Goal: Communication & Community: Answer question/provide support

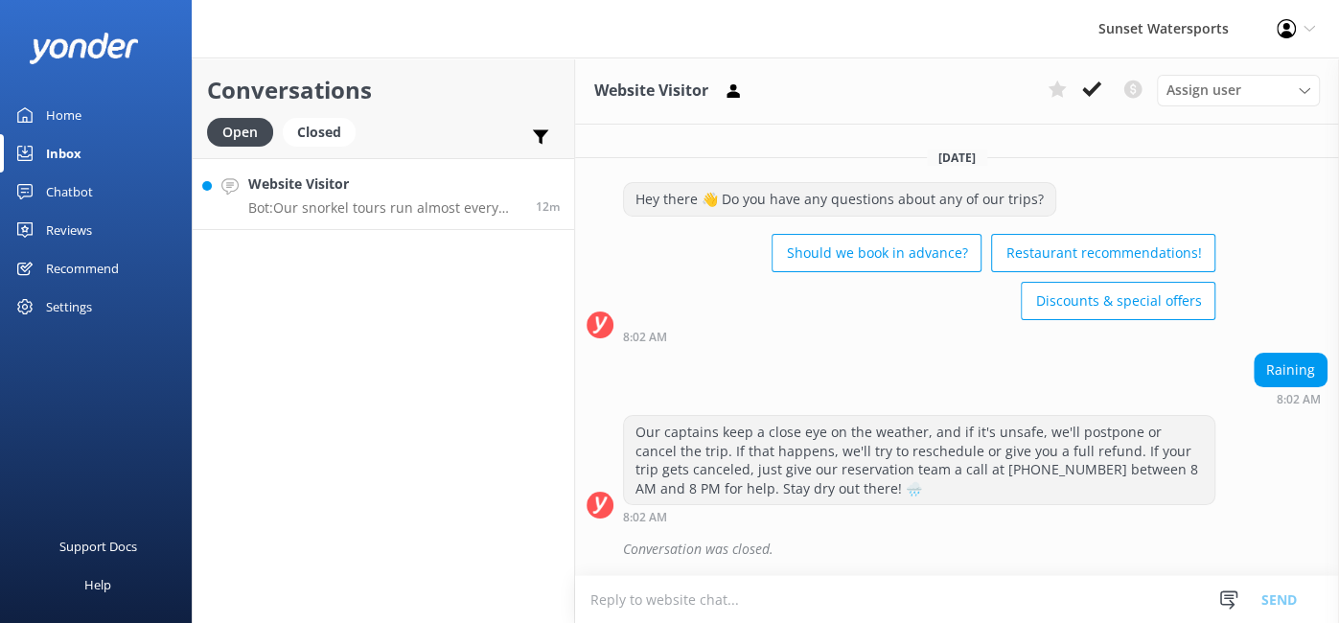
click at [319, 189] on h4 "Website Visitor" at bounding box center [384, 183] width 273 height 21
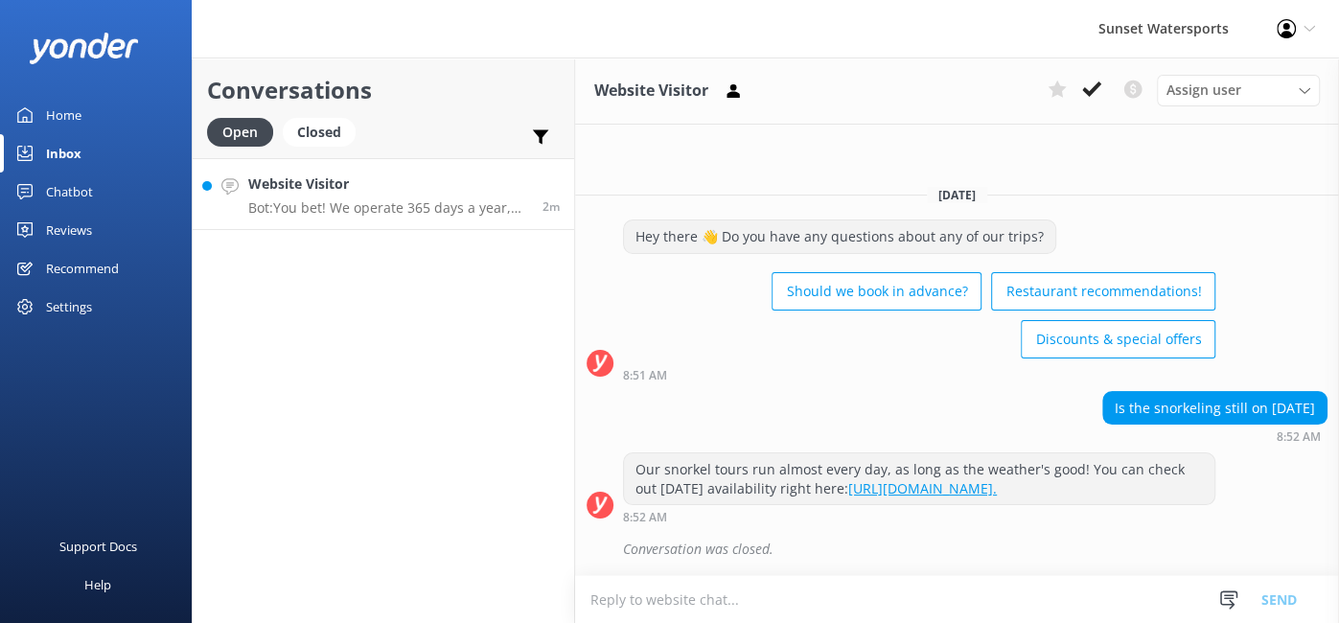
click at [360, 218] on link "Website Visitor Bot: You bet! We operate 365 days a year, weather permitting. Y…" at bounding box center [383, 194] width 381 height 72
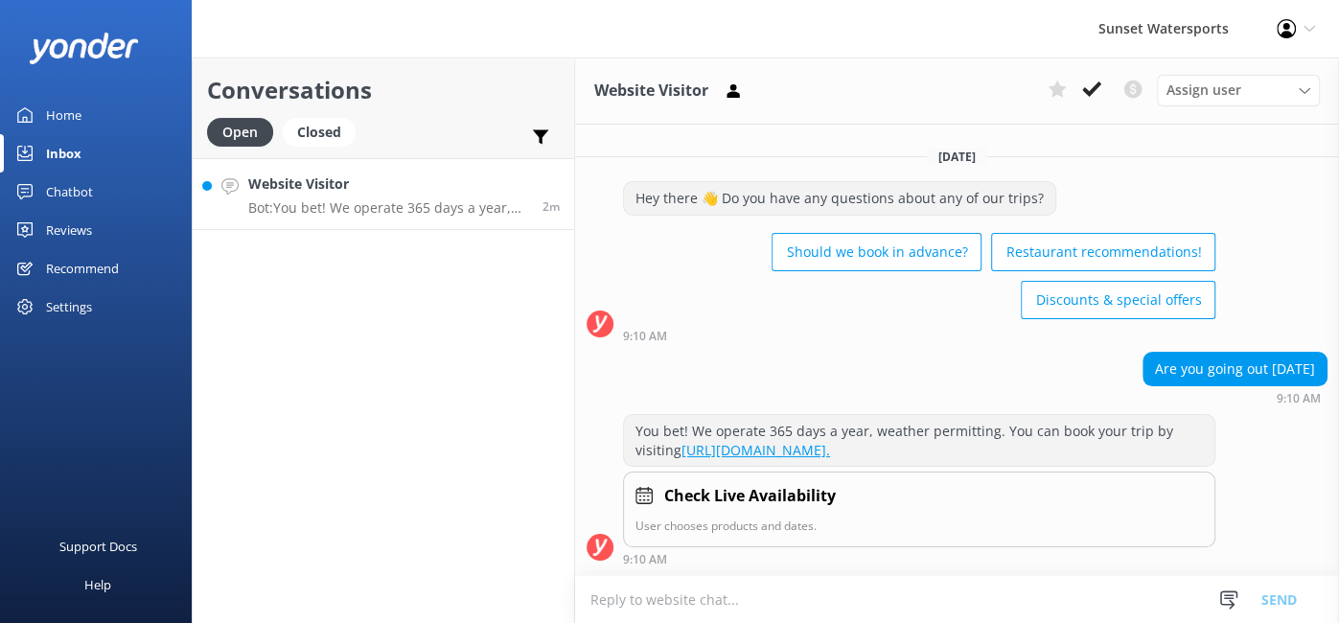
scroll to position [10, 0]
click at [411, 221] on link "Website Visitor Bot: Hi [PERSON_NAME]! How can I help you [DATE]? 6m" at bounding box center [383, 194] width 381 height 72
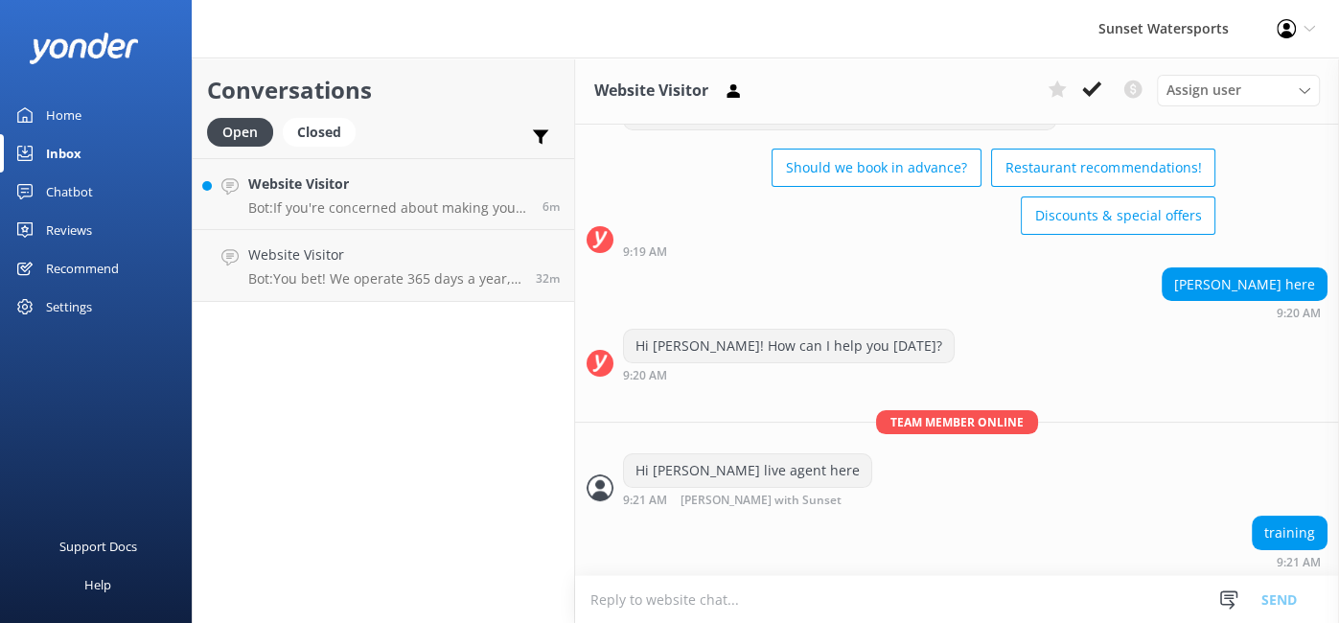
scroll to position [181, 0]
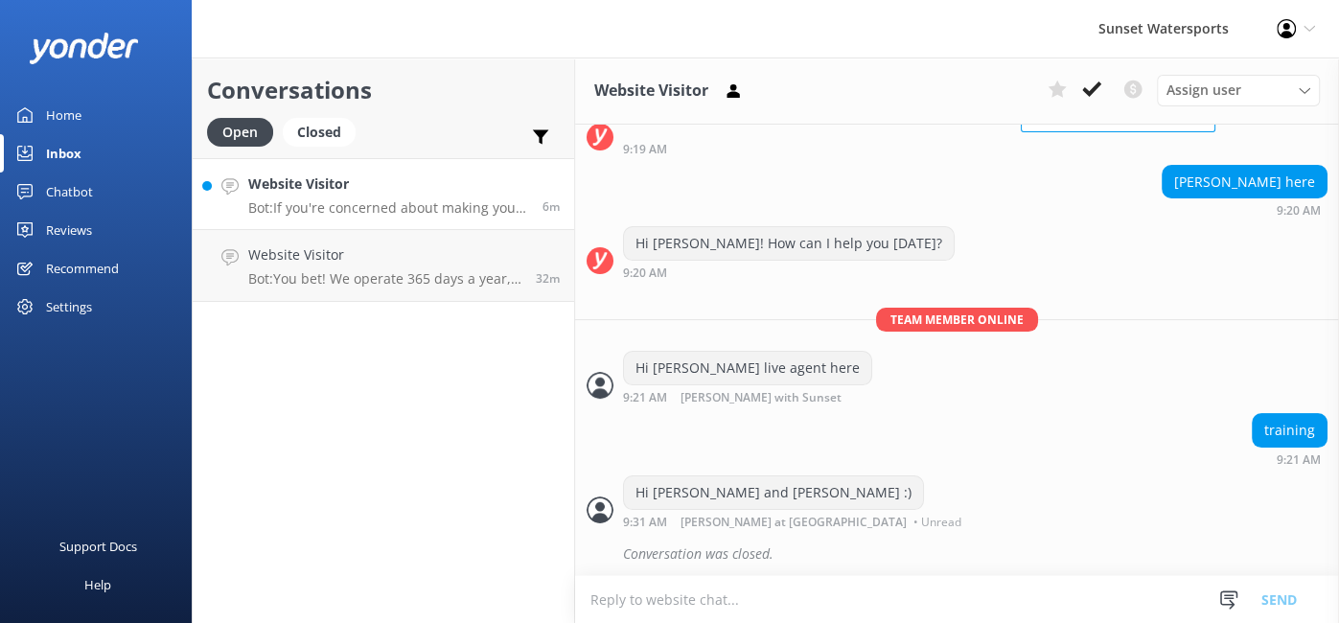
click at [406, 189] on h4 "Website Visitor" at bounding box center [388, 183] width 280 height 21
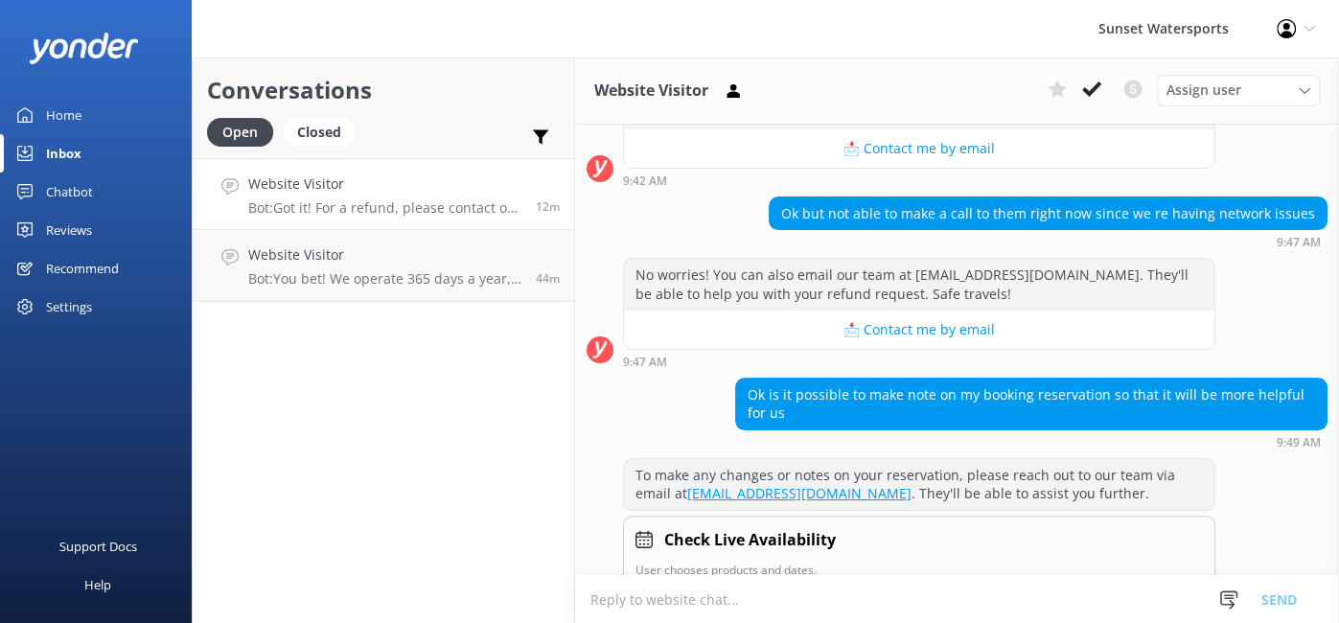
scroll to position [5205, 0]
